Goal: Task Accomplishment & Management: Manage account settings

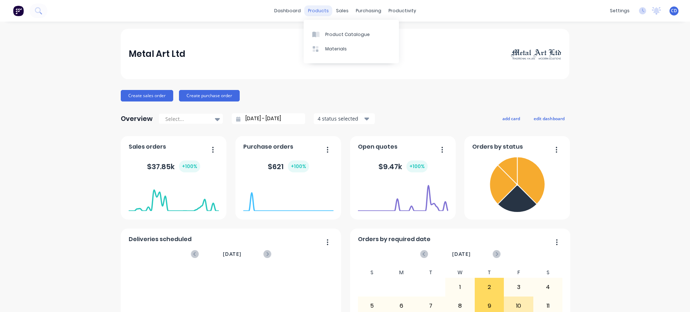
click at [324, 8] on div "products" at bounding box center [318, 10] width 28 height 11
click at [337, 12] on div "sales" at bounding box center [342, 10] width 20 height 11
click at [356, 37] on div "Sales Orders" at bounding box center [365, 34] width 29 height 6
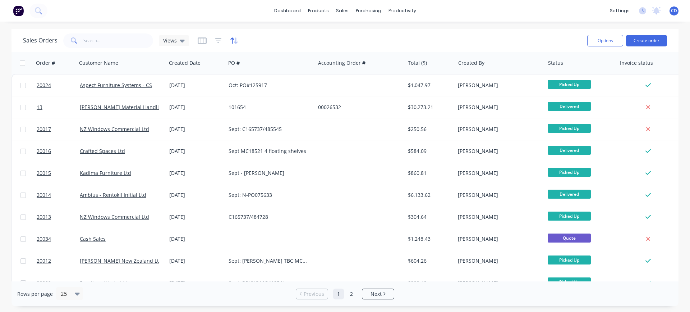
click at [230, 43] on icon "button" at bounding box center [234, 40] width 8 height 7
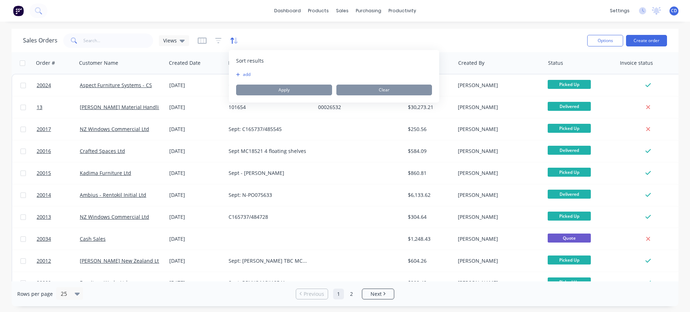
click at [231, 41] on icon "button" at bounding box center [232, 40] width 4 height 6
click at [282, 40] on div "Sales Orders Views" at bounding box center [302, 41] width 558 height 18
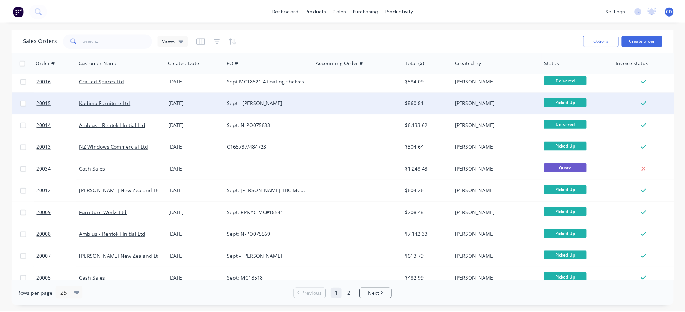
scroll to position [108, 0]
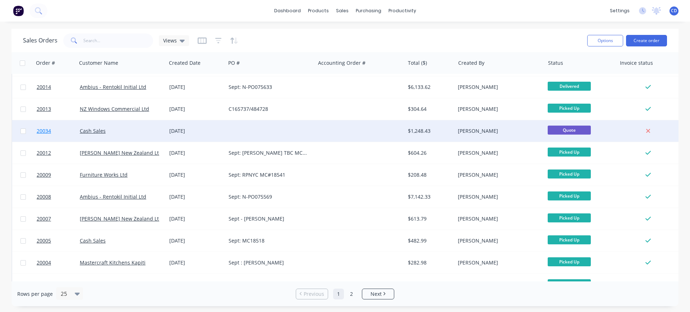
click at [46, 131] on span "20034" at bounding box center [44, 130] width 14 height 7
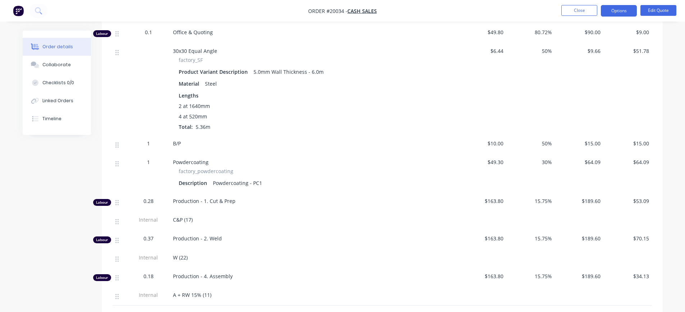
scroll to position [827, 0]
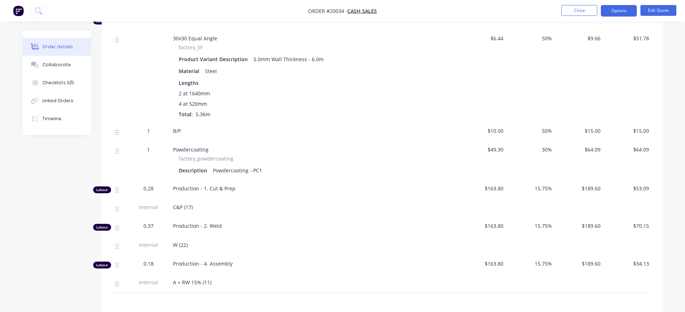
click at [182, 245] on span "W (22)" at bounding box center [180, 244] width 15 height 7
click at [185, 245] on span "W (22)" at bounding box center [180, 244] width 15 height 7
click at [657, 9] on button "Edit Quote" at bounding box center [658, 10] width 36 height 11
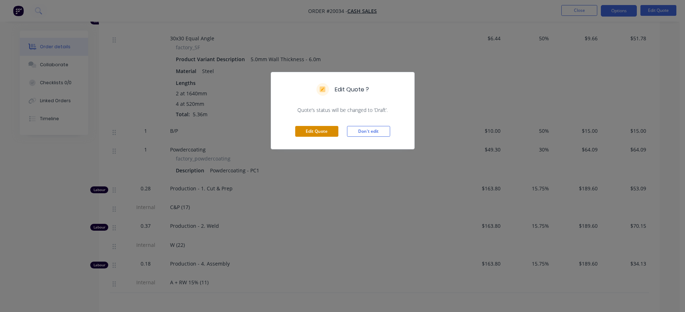
click at [316, 132] on button "Edit Quote" at bounding box center [316, 131] width 43 height 11
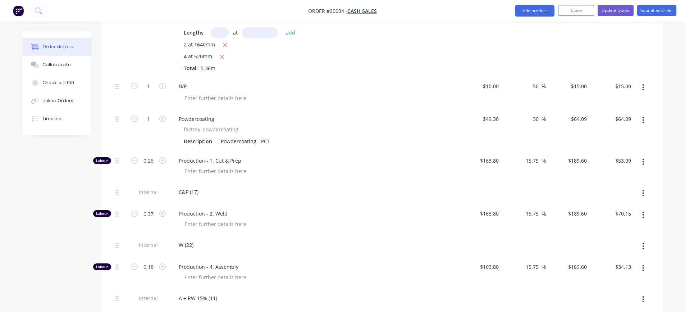
scroll to position [1078, 0]
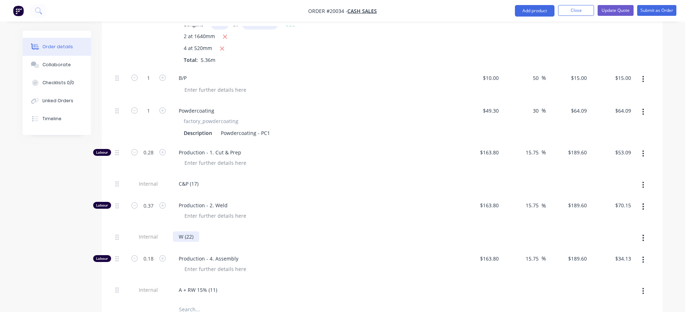
click at [191, 237] on div "W (22)" at bounding box center [186, 236] width 26 height 10
click at [148, 204] on input "0.37" at bounding box center [148, 205] width 19 height 11
type input "0.33"
type input "$62.57"
click at [281, 216] on div at bounding box center [317, 215] width 276 height 10
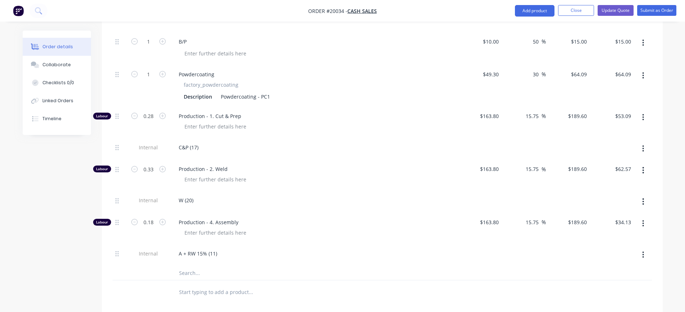
scroll to position [1150, 0]
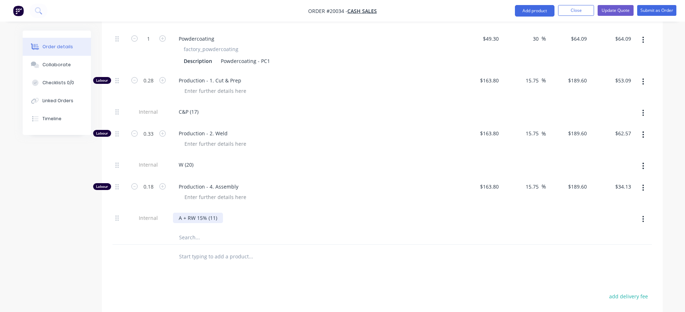
click at [212, 218] on div "A + RW 15% (11)" at bounding box center [198, 217] width 50 height 10
drag, startPoint x: 210, startPoint y: 218, endPoint x: 216, endPoint y: 218, distance: 6.1
click at [216, 218] on div "A + RW 15% (11)" at bounding box center [198, 217] width 50 height 10
click at [155, 191] on input "0.18" at bounding box center [148, 186] width 19 height 11
type input "0.15"
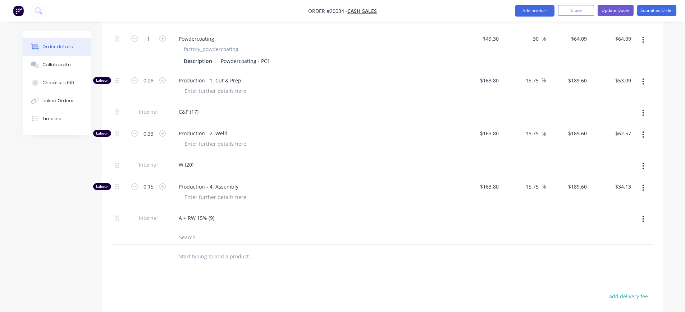
type input "$28.44"
click at [357, 188] on span "Production - 4. Assembly" at bounding box center [317, 187] width 276 height 8
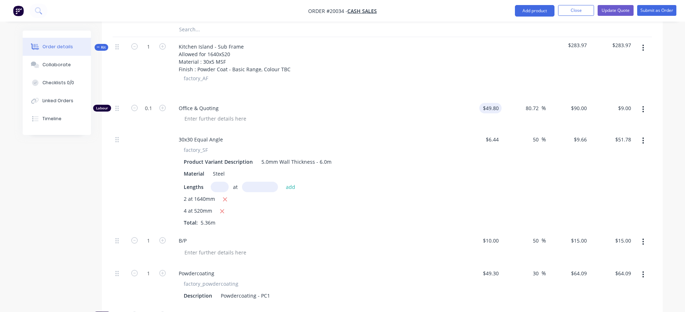
scroll to position [898, 0]
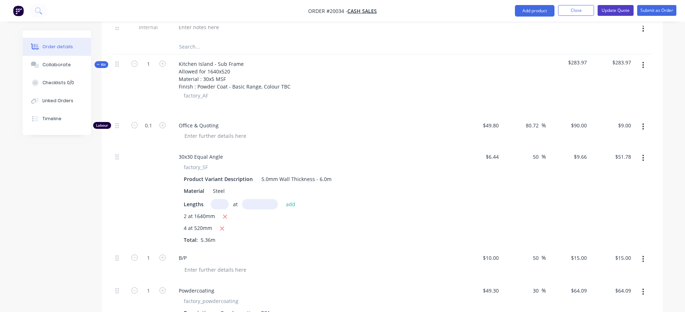
click at [626, 12] on button "Update Quote" at bounding box center [615, 10] width 36 height 11
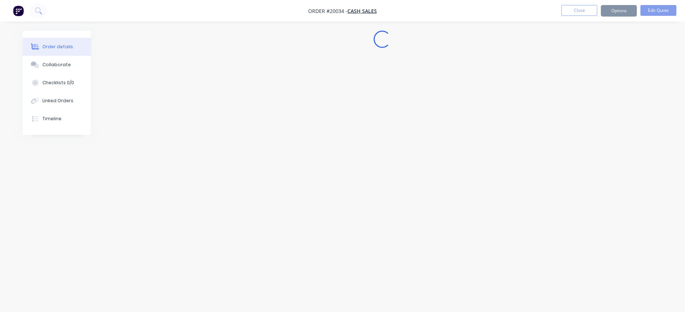
scroll to position [0, 0]
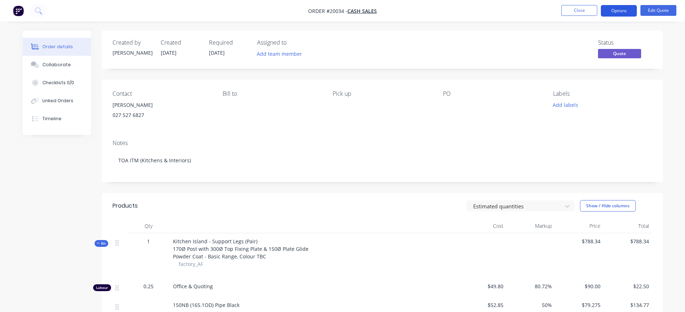
click at [608, 10] on button "Options" at bounding box center [619, 11] width 36 height 12
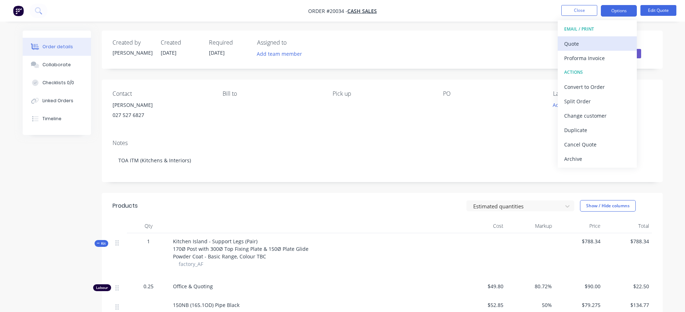
click at [586, 42] on div "Quote" at bounding box center [597, 43] width 66 height 10
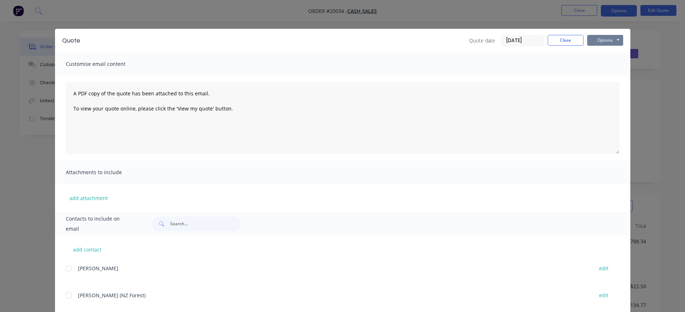
click at [596, 41] on button "Options" at bounding box center [605, 40] width 36 height 11
click at [598, 54] on button "Preview" at bounding box center [610, 53] width 46 height 12
click at [598, 41] on button "Options" at bounding box center [605, 40] width 36 height 11
click at [595, 53] on button "Preview" at bounding box center [610, 53] width 46 height 12
click at [601, 42] on button "Options" at bounding box center [605, 40] width 36 height 11
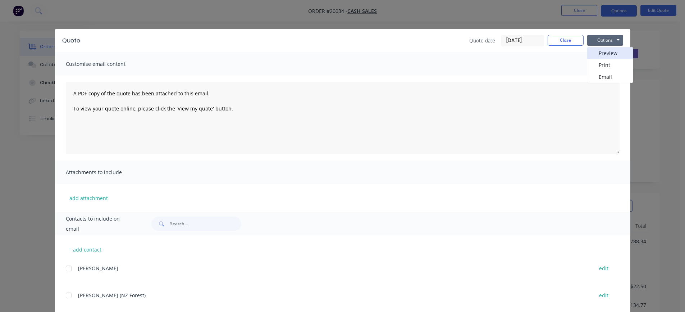
click at [594, 52] on button "Preview" at bounding box center [610, 53] width 46 height 12
click at [590, 41] on button "Options" at bounding box center [605, 40] width 36 height 11
click at [593, 50] on button "Preview" at bounding box center [610, 53] width 46 height 12
click at [565, 41] on button "Close" at bounding box center [565, 40] width 36 height 11
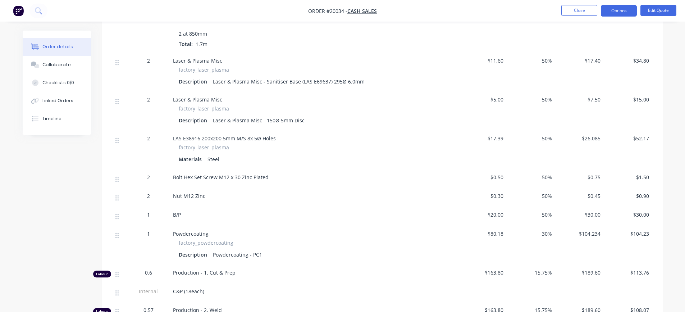
scroll to position [217, 0]
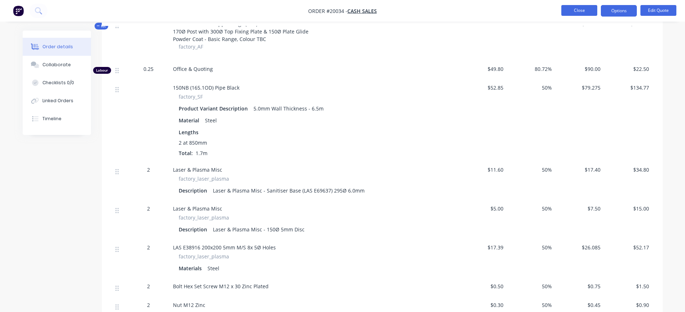
click at [581, 9] on button "Close" at bounding box center [579, 10] width 36 height 11
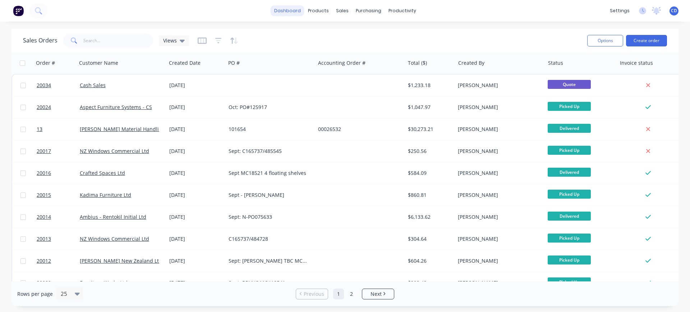
click at [280, 11] on link "dashboard" at bounding box center [288, 10] width 34 height 11
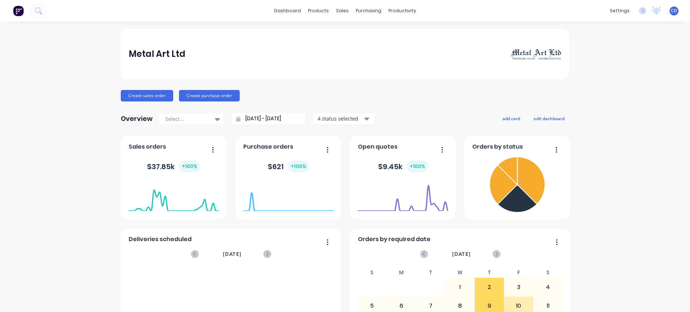
click at [663, 292] on div "Metal Art Ltd Create sales order Create purchase order Overview Select... [DATE…" at bounding box center [345, 216] width 690 height 375
click at [612, 260] on div "Metal Art Ltd Create sales order Create purchase order Overview Select... [DATE…" at bounding box center [345, 216] width 690 height 375
click at [362, 33] on div "Sales Orders" at bounding box center [365, 34] width 29 height 6
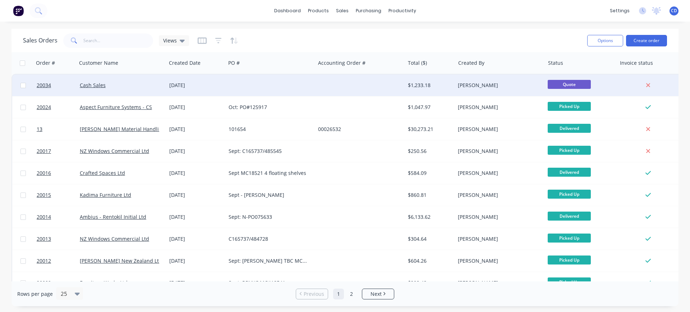
click at [35, 84] on div at bounding box center [55, 85] width 43 height 22
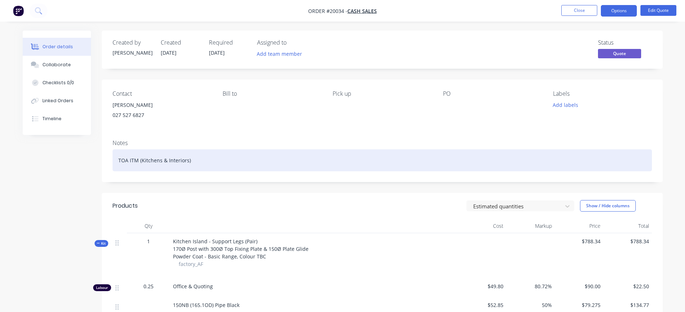
click at [210, 161] on div "TOA ITM (Kitchens & Interiors)" at bounding box center [381, 160] width 539 height 22
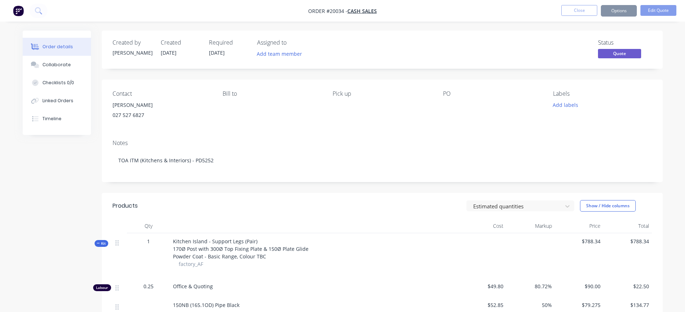
click at [250, 181] on div "Notes TOA ITM (Kitchens & Interiors) - PD5252" at bounding box center [382, 158] width 561 height 48
